Goal: Task Accomplishment & Management: Complete application form

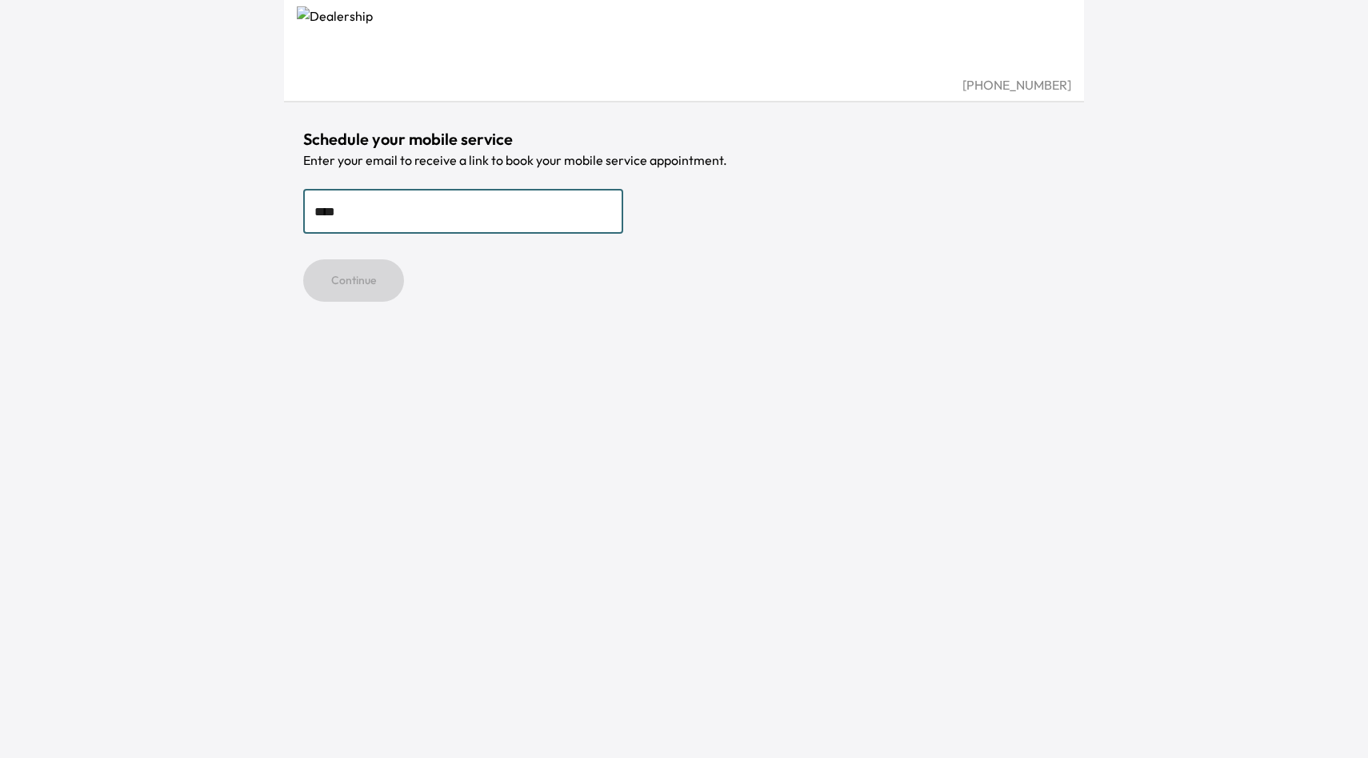
type input "**********"
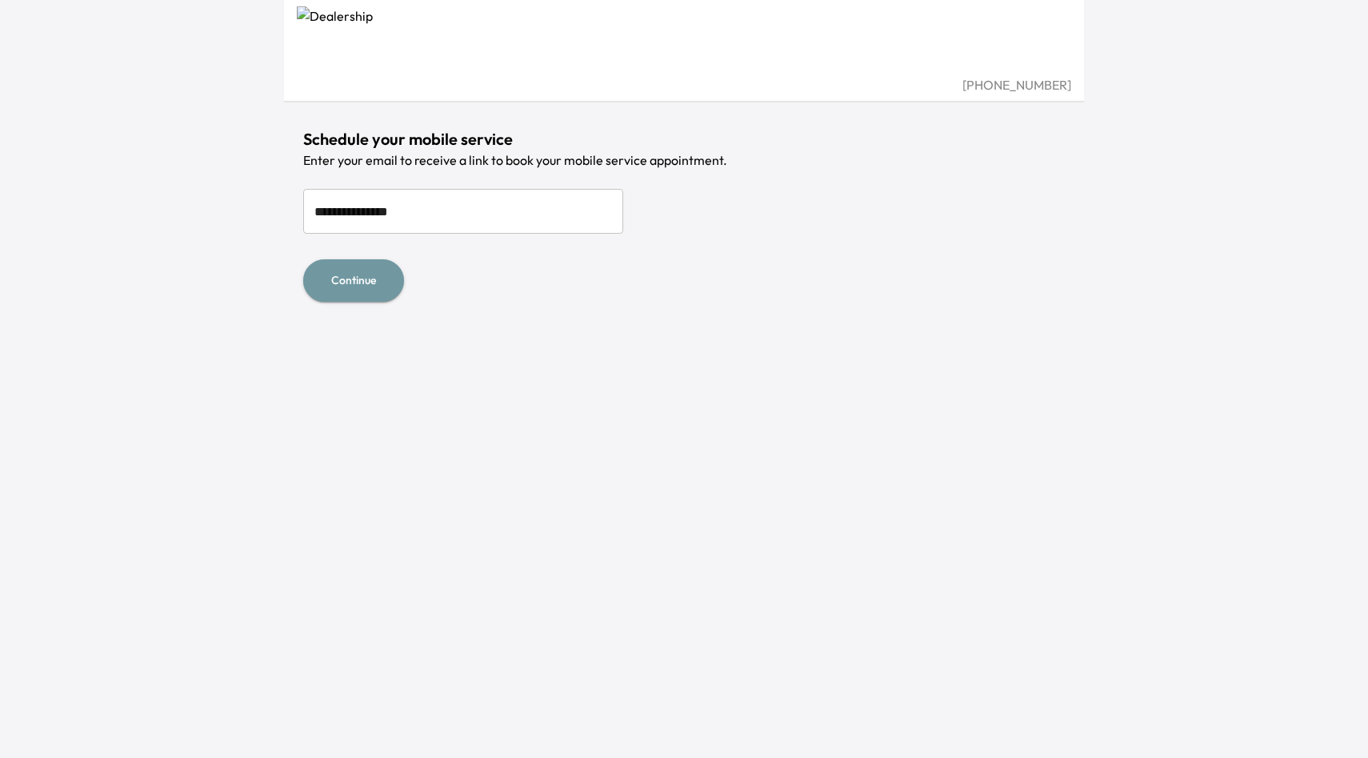
click at [373, 282] on button "Continue" at bounding box center [353, 280] width 101 height 42
